Goal: Transaction & Acquisition: Subscribe to service/newsletter

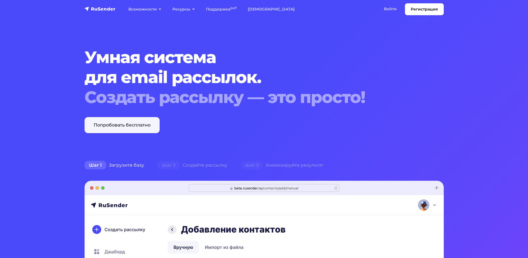
click at [128, 125] on link "Попробовать бесплатно" at bounding box center [122, 125] width 75 height 16
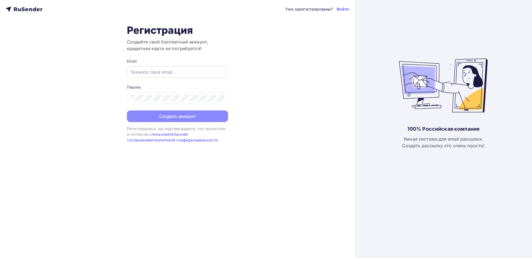
click at [155, 78] on div at bounding box center [177, 72] width 101 height 12
click at [155, 77] on div at bounding box center [177, 72] width 101 height 12
click at [156, 75] on input "text" at bounding box center [178, 72] width 94 height 7
type input "smol.tur@yandex.ru"
click at [166, 95] on div at bounding box center [177, 98] width 101 height 12
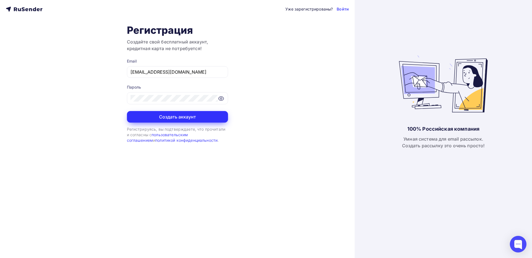
click at [197, 120] on button "Создать аккаунт" at bounding box center [177, 117] width 101 height 12
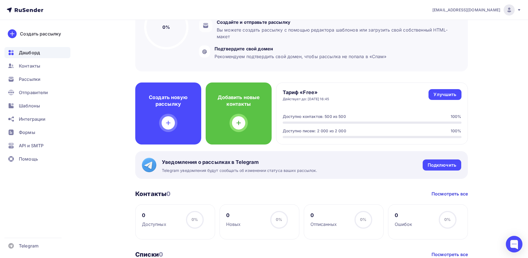
scroll to position [28, 0]
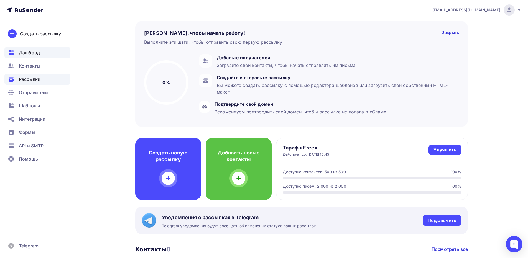
click at [24, 81] on span "Рассылки" at bounding box center [30, 79] width 22 height 7
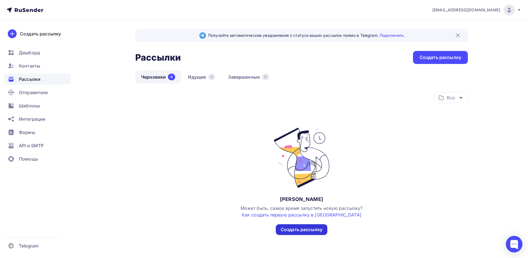
click at [316, 234] on div "Создать рассылку" at bounding box center [302, 230] width 52 height 11
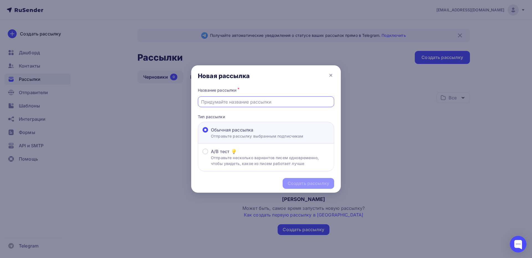
click at [228, 99] on input "text" at bounding box center [266, 102] width 130 height 7
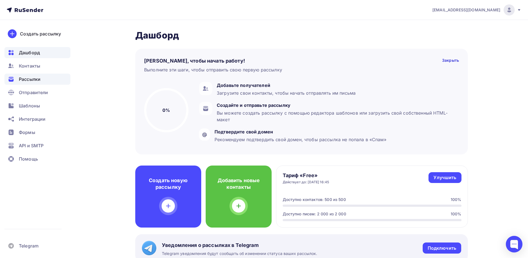
click at [44, 79] on div "Рассылки" at bounding box center [37, 79] width 66 height 11
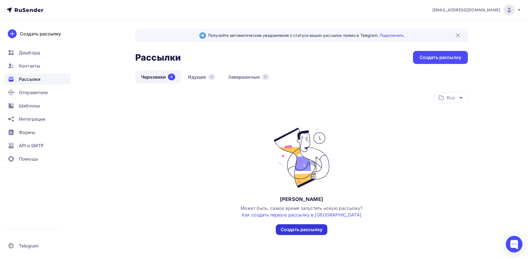
click at [322, 231] on div "Создать рассылку" at bounding box center [302, 230] width 42 height 6
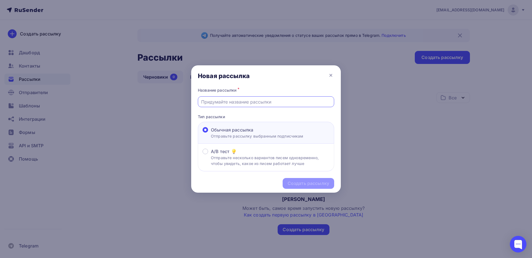
click at [240, 104] on input "text" at bounding box center [266, 102] width 130 height 7
paste input "Приглашаем ваш отель в новое приложение «Мой Смоленск»"
type input "Приглашаем ваш отель в новое приложение «Мой Смоленск»"
click at [296, 182] on div "Создать рассылку" at bounding box center [309, 184] width 42 height 6
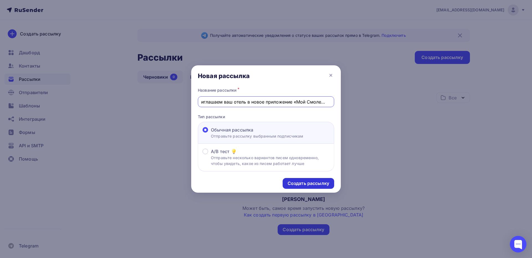
scroll to position [0, 0]
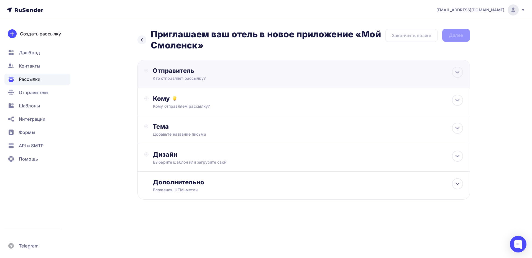
click at [206, 81] on div "Кто отправляет рассылку?" at bounding box center [207, 79] width 108 height 6
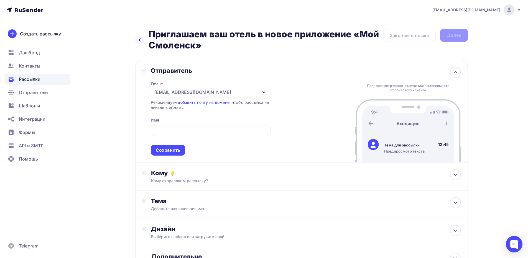
click at [145, 124] on div "Отправитель Email * smol.tur@yandex.ru smol.tur@yandex.ru Добавить отправителя …" at bounding box center [206, 111] width 129 height 89
click at [203, 90] on div "[EMAIL_ADDRESS][DOMAIN_NAME]" at bounding box center [211, 92] width 120 height 11
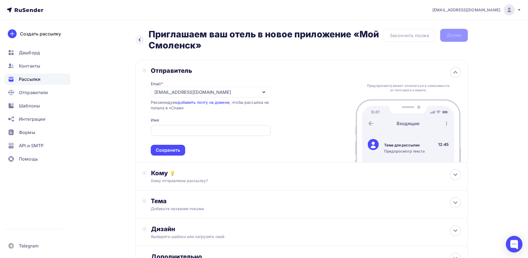
click at [196, 126] on div at bounding box center [211, 130] width 120 height 11
click at [195, 133] on input "text" at bounding box center [211, 131] width 114 height 7
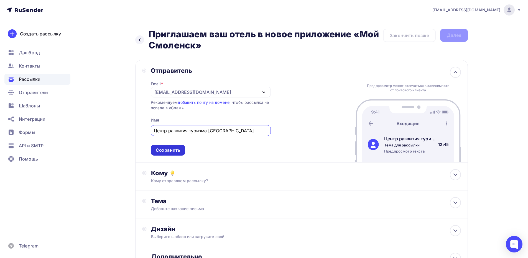
type input "Центр развития туризма Смоленской области"
click at [181, 151] on div "Сохранить" at bounding box center [168, 150] width 34 height 11
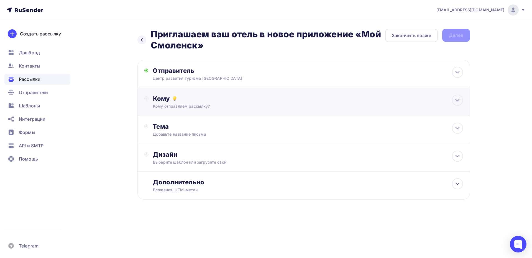
click at [185, 103] on div "Кому Кому отправляем рассылку? Списки получателей Нет получателей Все списки id…" at bounding box center [308, 102] width 310 height 14
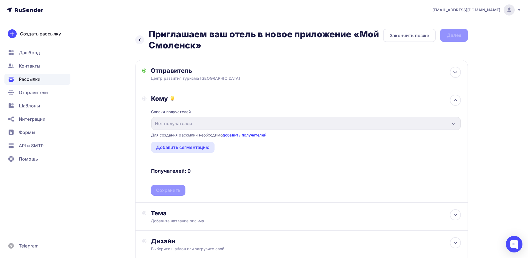
click at [238, 136] on link "добавить получателей" at bounding box center [245, 135] width 44 height 5
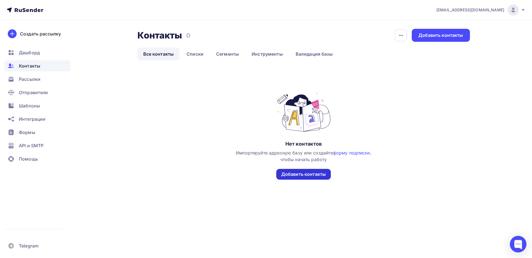
click at [286, 175] on div "Добавить контакты" at bounding box center [303, 174] width 45 height 6
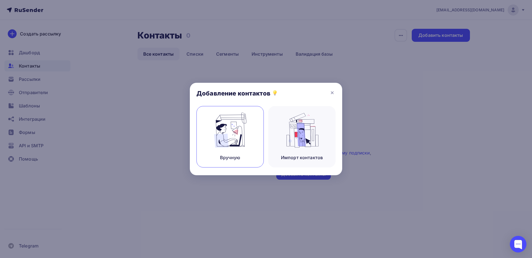
click at [245, 133] on img at bounding box center [230, 130] width 37 height 35
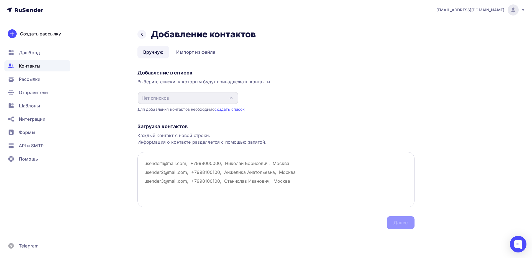
paste textarea "smol-patriot.ru"
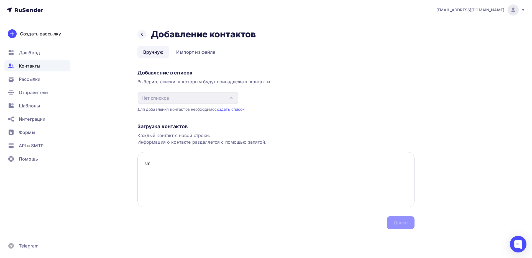
type textarea "s"
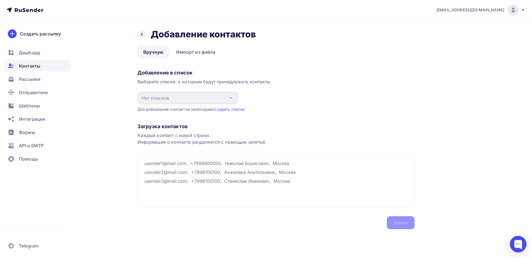
paste textarea "smol-patriot.ru"
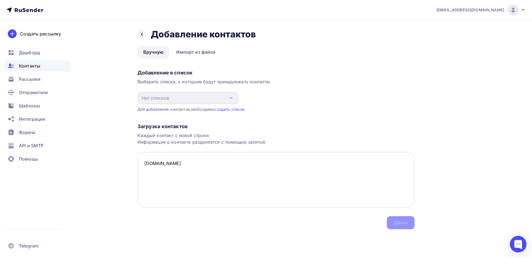
paste textarea "[EMAIL_ADDRESS][DOMAIN_NAME]"
click at [401, 229] on div "Загрузка контактов Каждый контакт с новой строки. Информация о контакте разделя…" at bounding box center [276, 170] width 277 height 117
click at [401, 224] on div "Загрузка контактов Каждый контакт с новой строки. Информация о контакте разделя…" at bounding box center [276, 170] width 277 height 117
click at [202, 146] on div "Загрузка контактов Каждый контакт с новой строки. Информация о контакте разделя…" at bounding box center [276, 170] width 277 height 117
click at [200, 175] on textarea "smol-patriot.ru smol.tur@yandex.ru" at bounding box center [276, 179] width 277 height 55
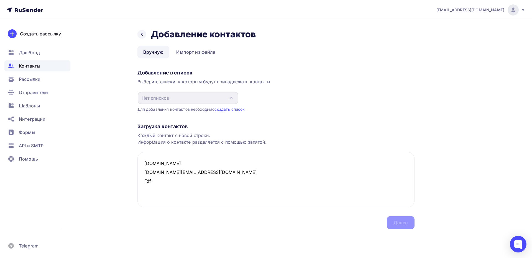
type textarea "smol-patriot.ru smol.tur@yandex.ru Fdf"
click at [231, 108] on link "создать список" at bounding box center [230, 109] width 30 height 5
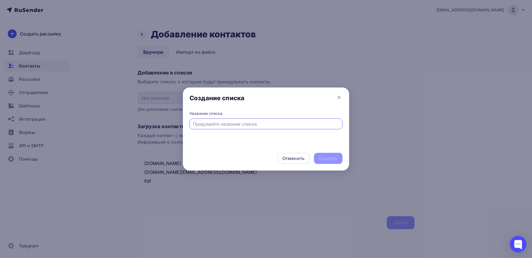
click at [230, 123] on input "text" at bounding box center [266, 124] width 147 height 7
type input "Отели"
click at [337, 161] on div "Создать" at bounding box center [328, 159] width 19 height 6
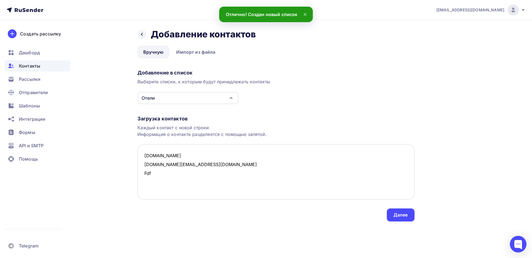
click at [157, 173] on textarea "smol-patriot.ru smol.tur@yandex.ru Fdf" at bounding box center [276, 171] width 277 height 55
click at [402, 214] on div "Далее" at bounding box center [401, 215] width 14 height 6
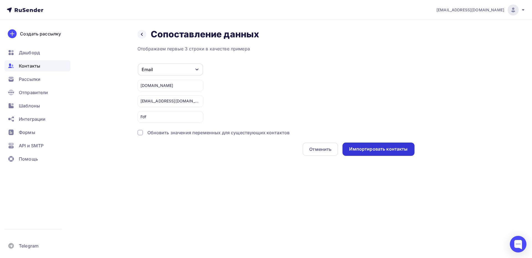
click at [363, 147] on div "Импортировать контакты" at bounding box center [378, 149] width 59 height 6
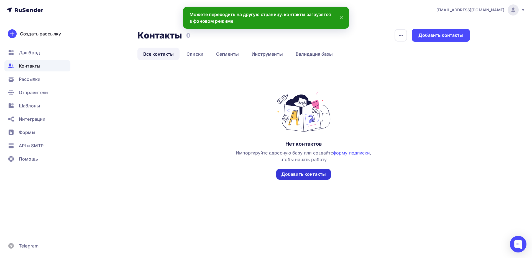
click at [303, 177] on div "Добавить контакты" at bounding box center [303, 174] width 45 height 6
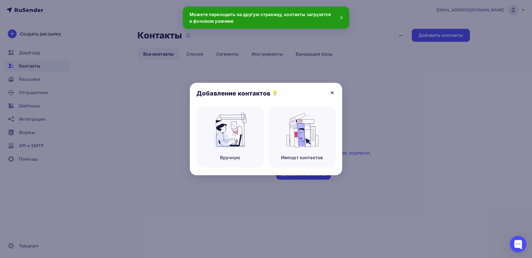
click at [330, 91] on icon at bounding box center [332, 93] width 7 height 7
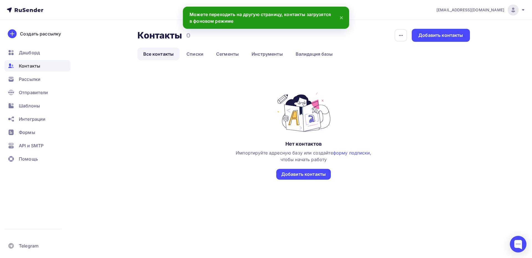
click at [35, 73] on ul "Дашборд Контакты Рассылки Отправители Шаблоны Интеграции Формы API и SMTP Помощь" at bounding box center [37, 107] width 66 height 121
click at [36, 77] on span "Рассылки" at bounding box center [30, 79] width 22 height 7
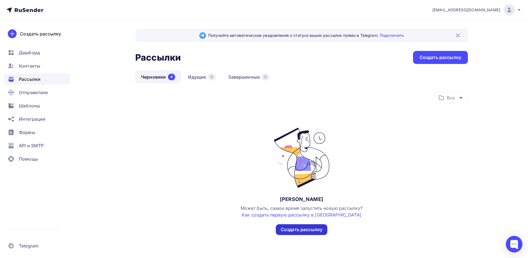
click at [291, 227] on div "Создать рассылку" at bounding box center [302, 230] width 42 height 6
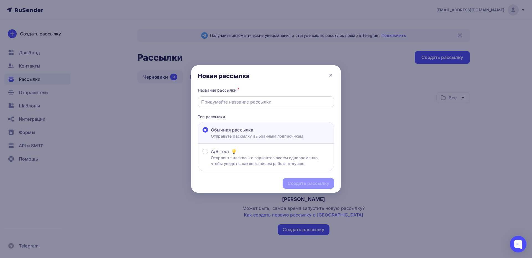
click at [238, 102] on input "text" at bounding box center [266, 102] width 130 height 7
click at [246, 103] on input "text" at bounding box center [266, 102] width 130 height 7
type input "Приглашаем ваш отель в новое приложение «Мой Смоленск»"
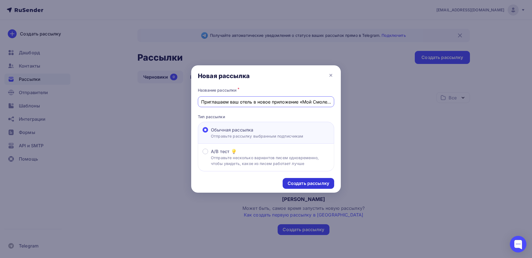
click at [295, 186] on div "Создать рассылку" at bounding box center [309, 184] width 42 height 6
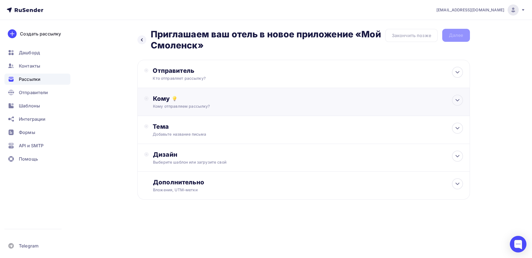
click at [196, 105] on div "Кому отправляем рассылку?" at bounding box center [292, 107] width 279 height 6
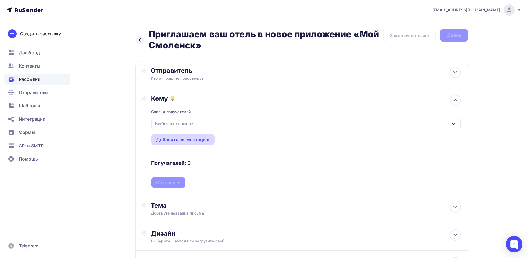
click at [192, 138] on div "Добавить сегментацию" at bounding box center [183, 139] width 54 height 7
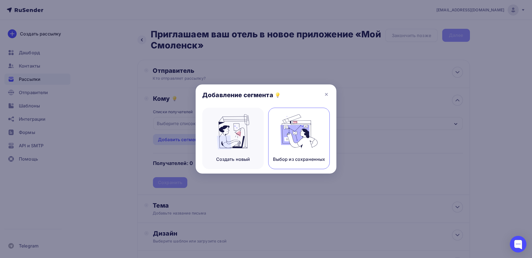
click at [276, 137] on div "Выбор из сохраненных" at bounding box center [299, 139] width 62 height 62
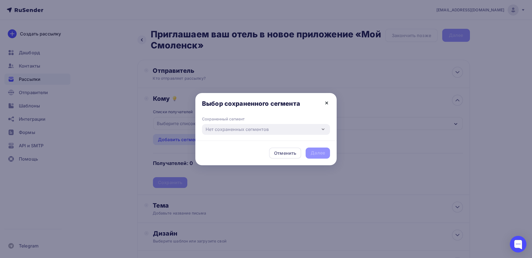
click at [327, 100] on icon at bounding box center [327, 103] width 7 height 7
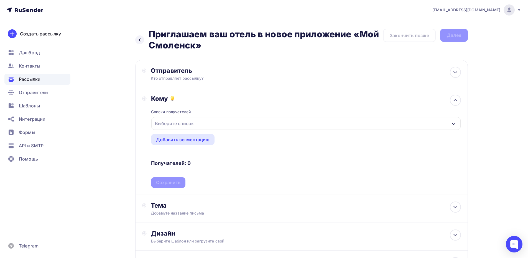
click at [209, 127] on div "Выберите список" at bounding box center [305, 123] width 309 height 13
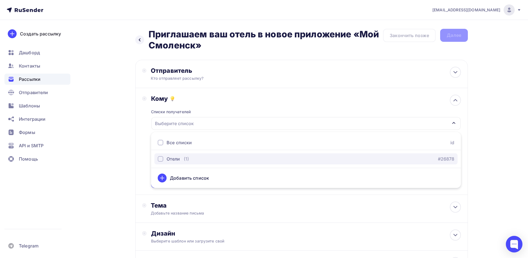
click at [182, 156] on div "Отели (1)" at bounding box center [173, 159] width 31 height 7
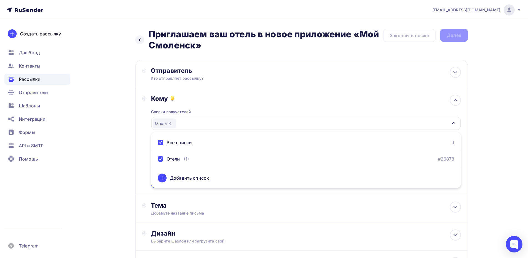
click at [124, 156] on div "Назад Приглашаем ваш отель в новое приложение «Мой Смоленск» Приглашаем ваш оте…" at bounding box center [264, 167] width 454 height 295
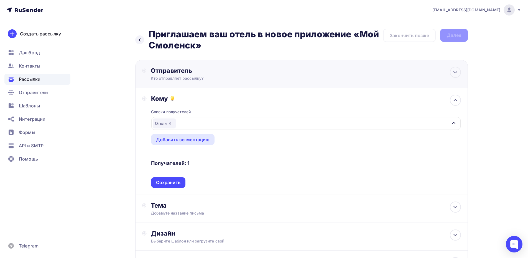
click at [187, 74] on div "Отправитель" at bounding box center [211, 71] width 120 height 8
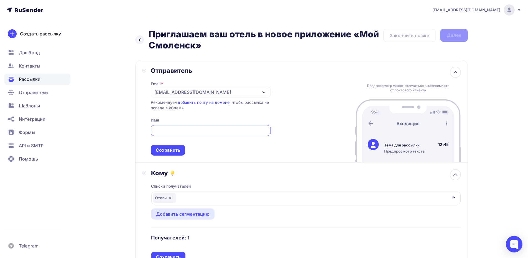
click at [165, 128] on input "text" at bounding box center [211, 131] width 114 height 7
type input "ц"
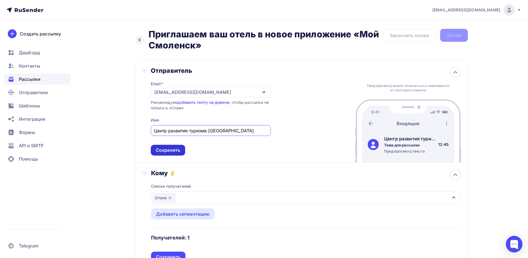
type input "Центр развития туризма Смоленской области"
click at [156, 153] on div "Сохранить" at bounding box center [168, 150] width 34 height 11
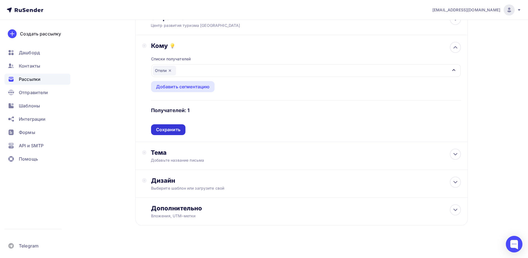
scroll to position [56, 0]
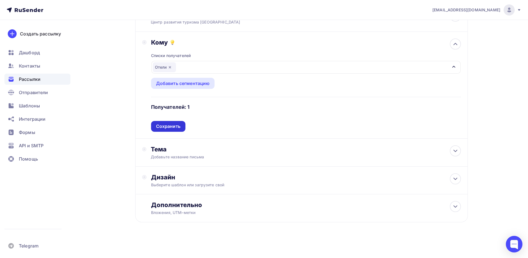
click at [176, 129] on div "Сохранить" at bounding box center [168, 126] width 24 height 6
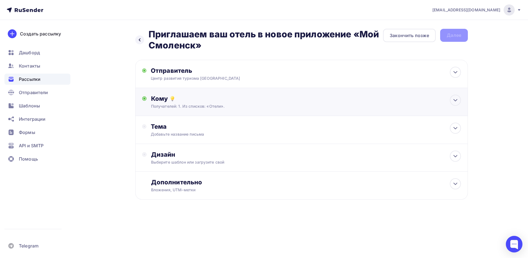
scroll to position [0, 0]
click at [270, 133] on div "Тема Добавьте название письма Тема * Рекомендуем использовать не более 150 симв…" at bounding box center [304, 130] width 333 height 28
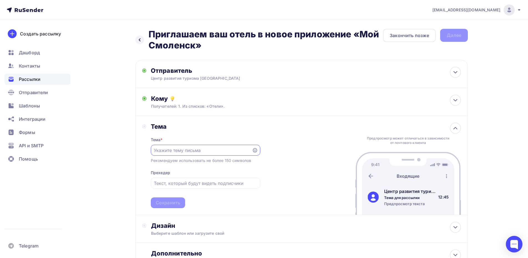
click at [207, 154] on div at bounding box center [206, 150] width 110 height 11
click at [207, 151] on input "text" at bounding box center [201, 150] width 95 height 7
paste input "[EMAIL_ADDRESS][DOMAIN_NAME]"
type input "[EMAIL_ADDRESS][DOMAIN_NAME]"
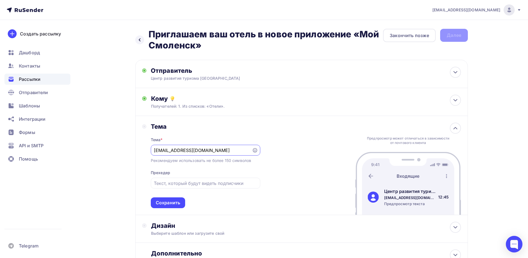
drag, startPoint x: 207, startPoint y: 151, endPoint x: 153, endPoint y: 152, distance: 54.1
click at [153, 152] on div "[EMAIL_ADDRESS][DOMAIN_NAME]" at bounding box center [206, 150] width 110 height 11
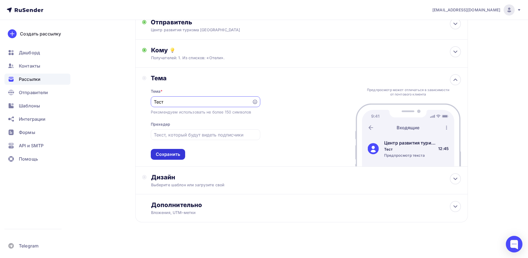
type input "Тест"
click at [167, 153] on div "Сохранить" at bounding box center [168, 154] width 24 height 6
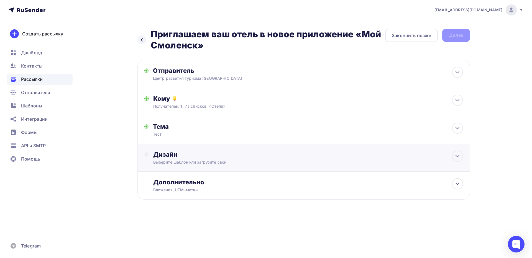
scroll to position [0, 0]
click at [171, 167] on div "Дизайн Выберите шаблон или загрузите свой" at bounding box center [303, 161] width 319 height 21
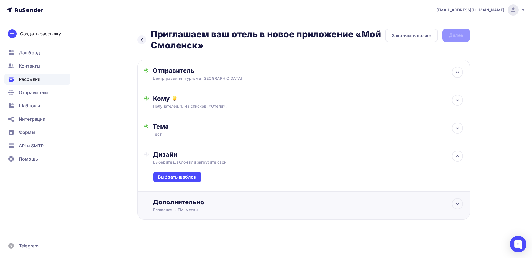
click at [174, 201] on div "Дополнительно" at bounding box center [308, 203] width 310 height 8
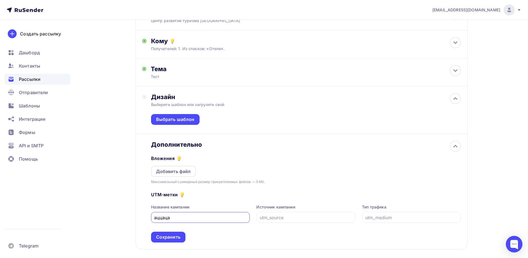
scroll to position [85, 0]
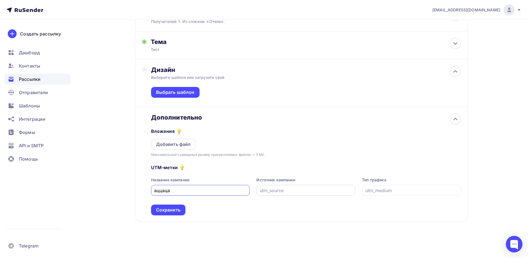
type input "аццаца"
click at [275, 194] on input "text" at bounding box center [306, 190] width 93 height 7
type input "ац"
click at [376, 193] on input "text" at bounding box center [411, 190] width 93 height 7
type input "ц"
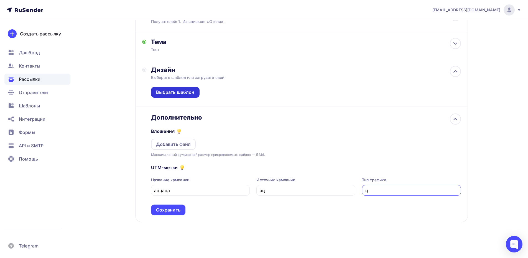
click at [175, 96] on div "Выбрать шаблон" at bounding box center [175, 92] width 49 height 11
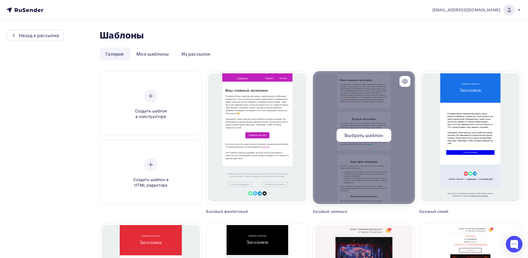
click at [344, 103] on div at bounding box center [364, 137] width 102 height 133
click at [341, 135] on div "Выбрать шаблон" at bounding box center [364, 135] width 55 height 13
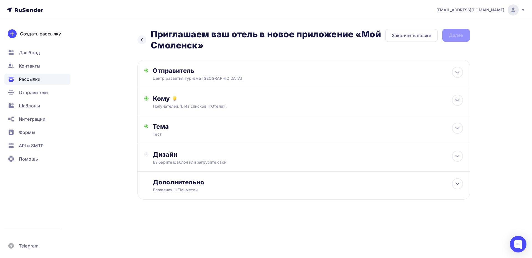
click at [449, 36] on div "Назад Приглашаем ваш отель в новое приложение «Мой Смоленск» Приглашаем ваш оте…" at bounding box center [304, 40] width 333 height 22
